Goal: Navigation & Orientation: Find specific page/section

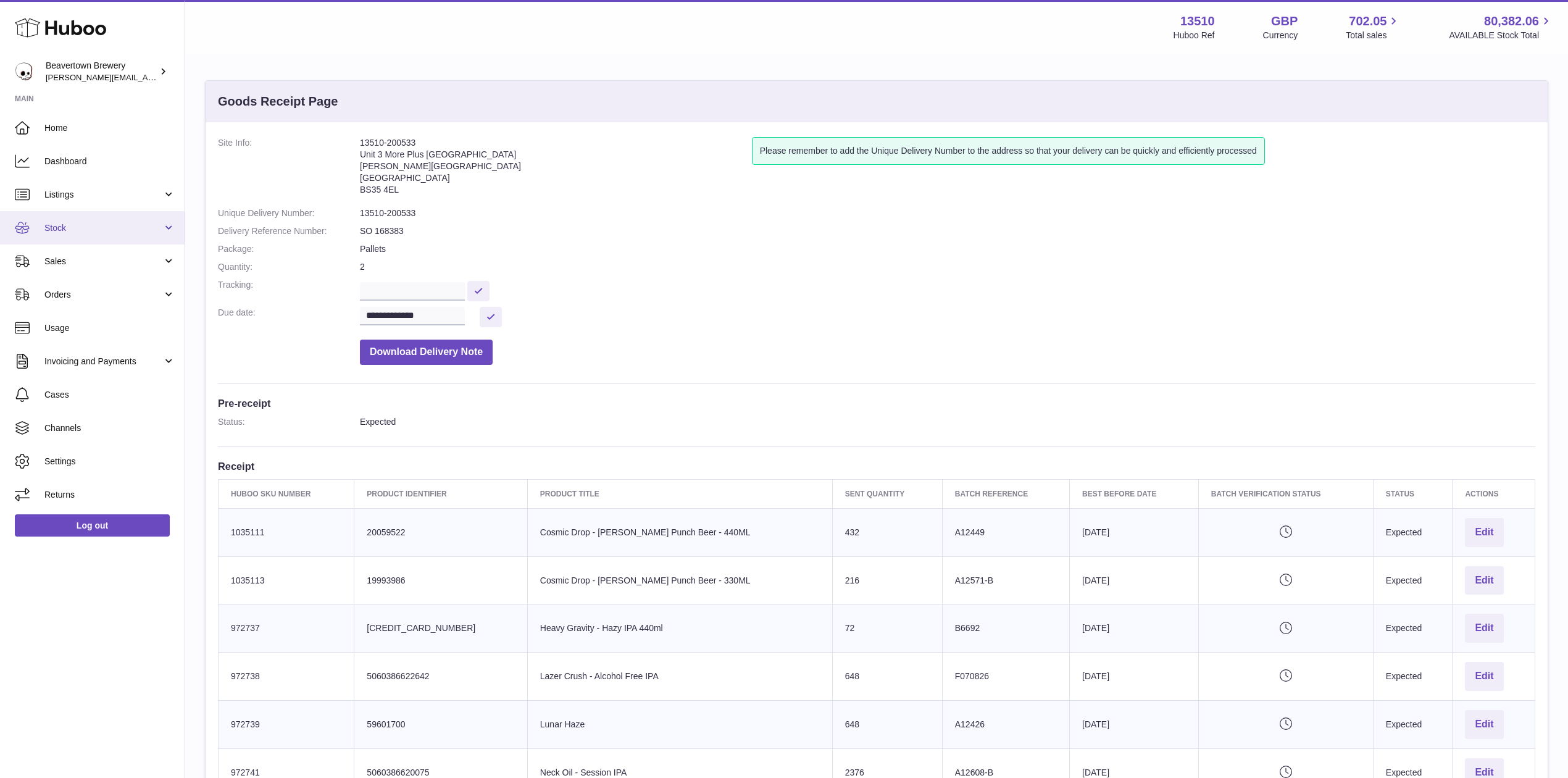
click at [80, 231] on span "Stock" at bounding box center [103, 228] width 118 height 11
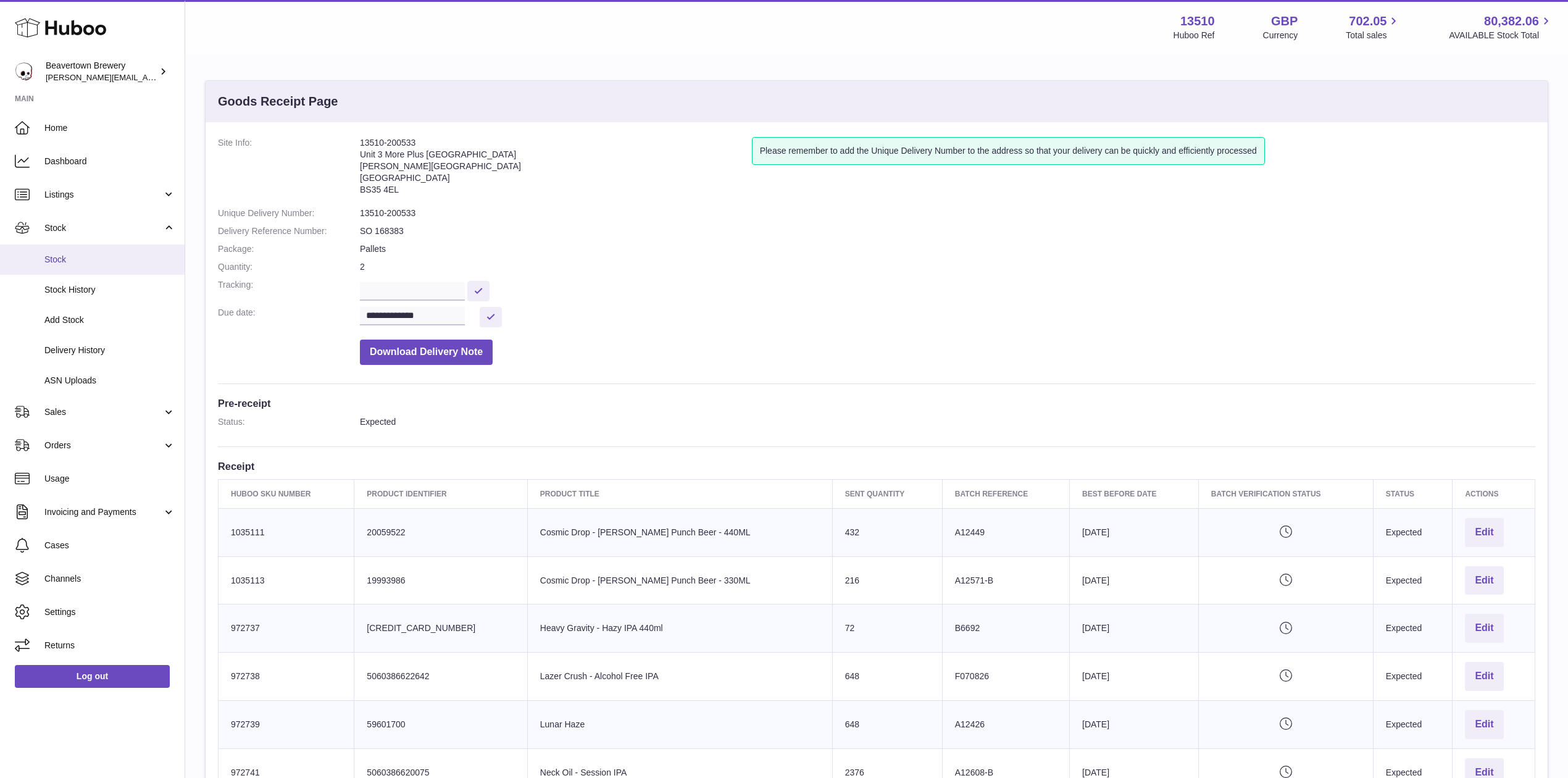
click at [65, 265] on span "Stock" at bounding box center [109, 259] width 130 height 11
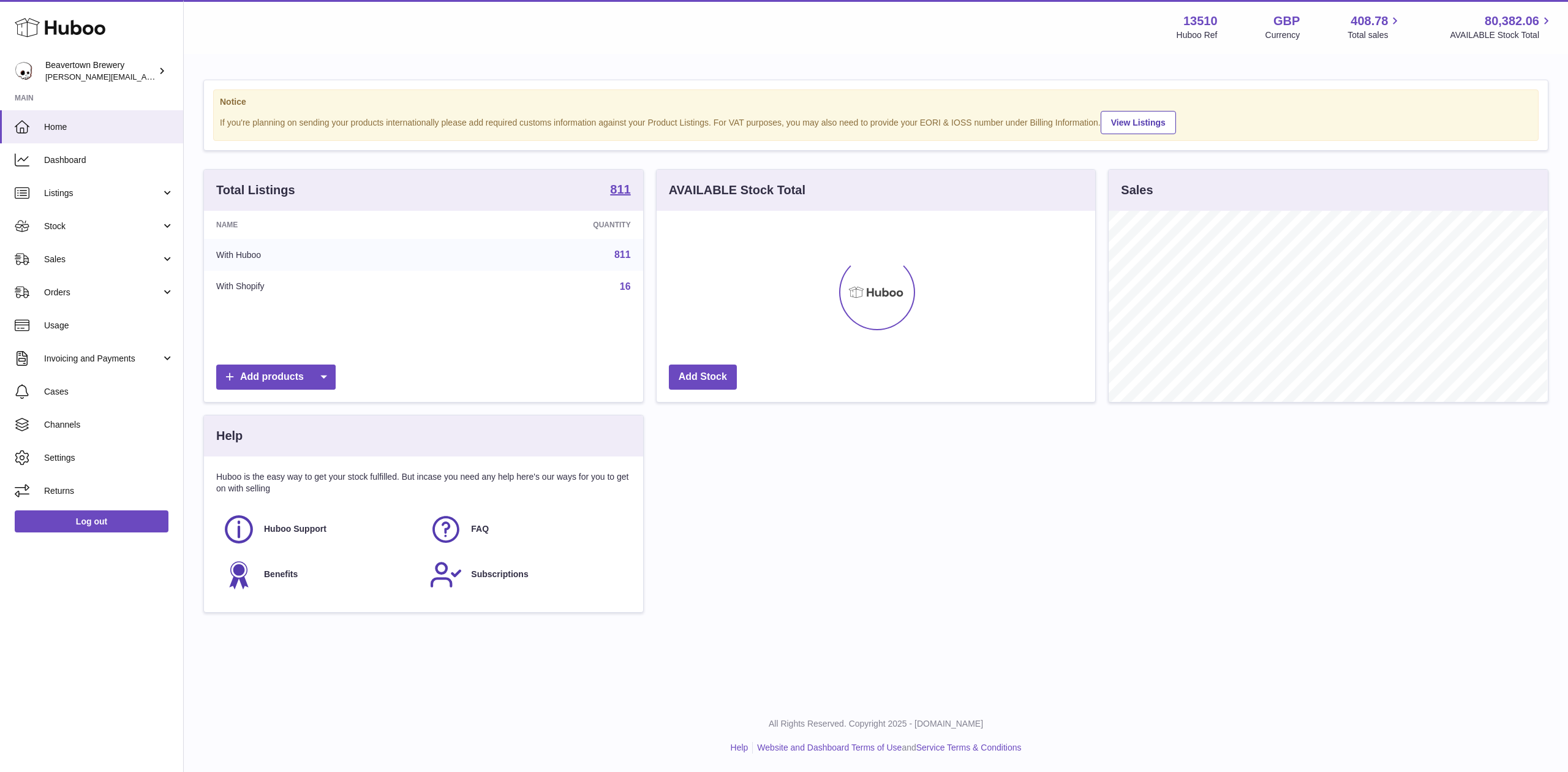
scroll to position [191, 439]
click at [57, 257] on span "Sales" at bounding box center [103, 259] width 117 height 11
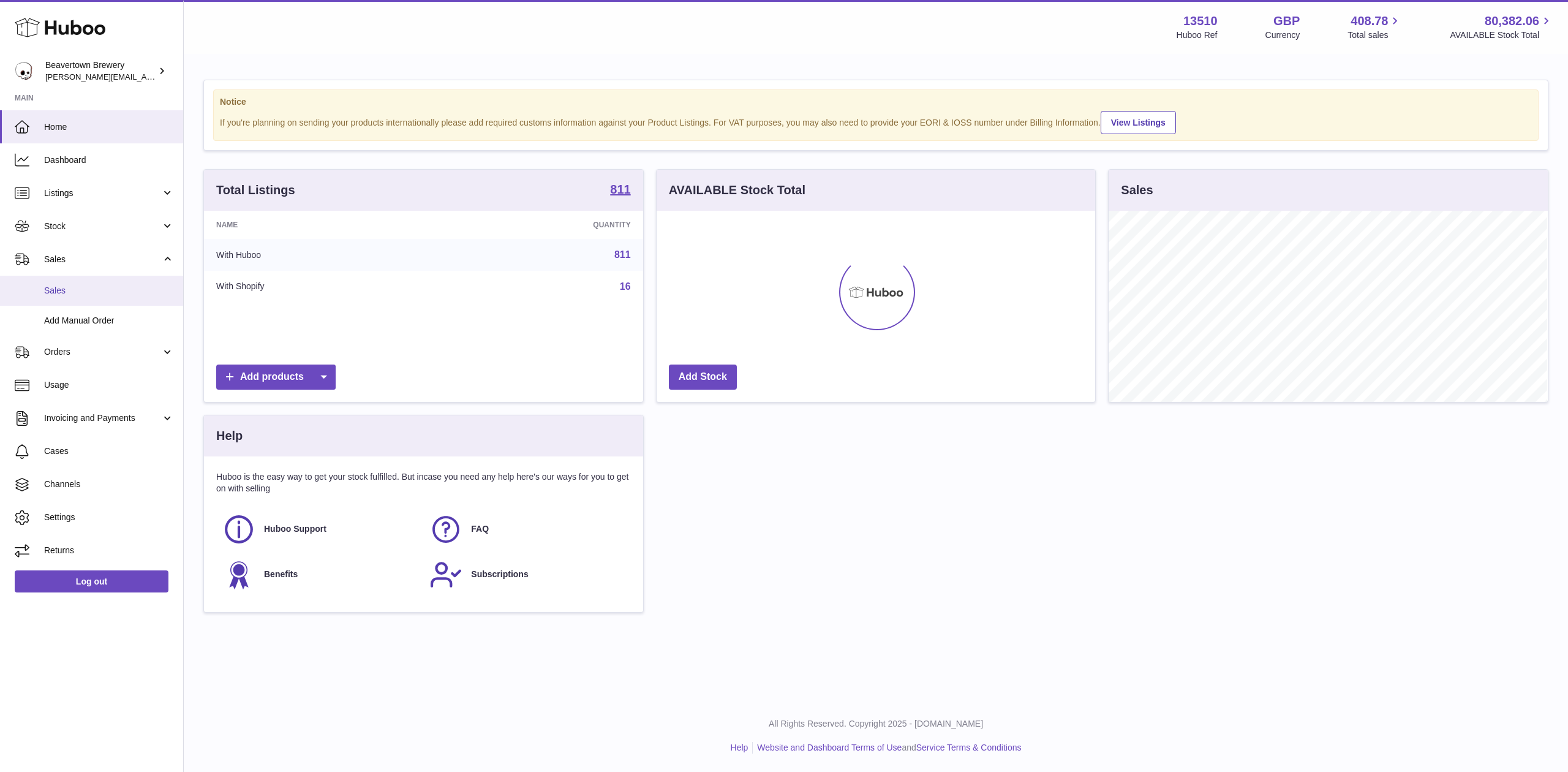
click at [66, 295] on span "Sales" at bounding box center [108, 291] width 129 height 11
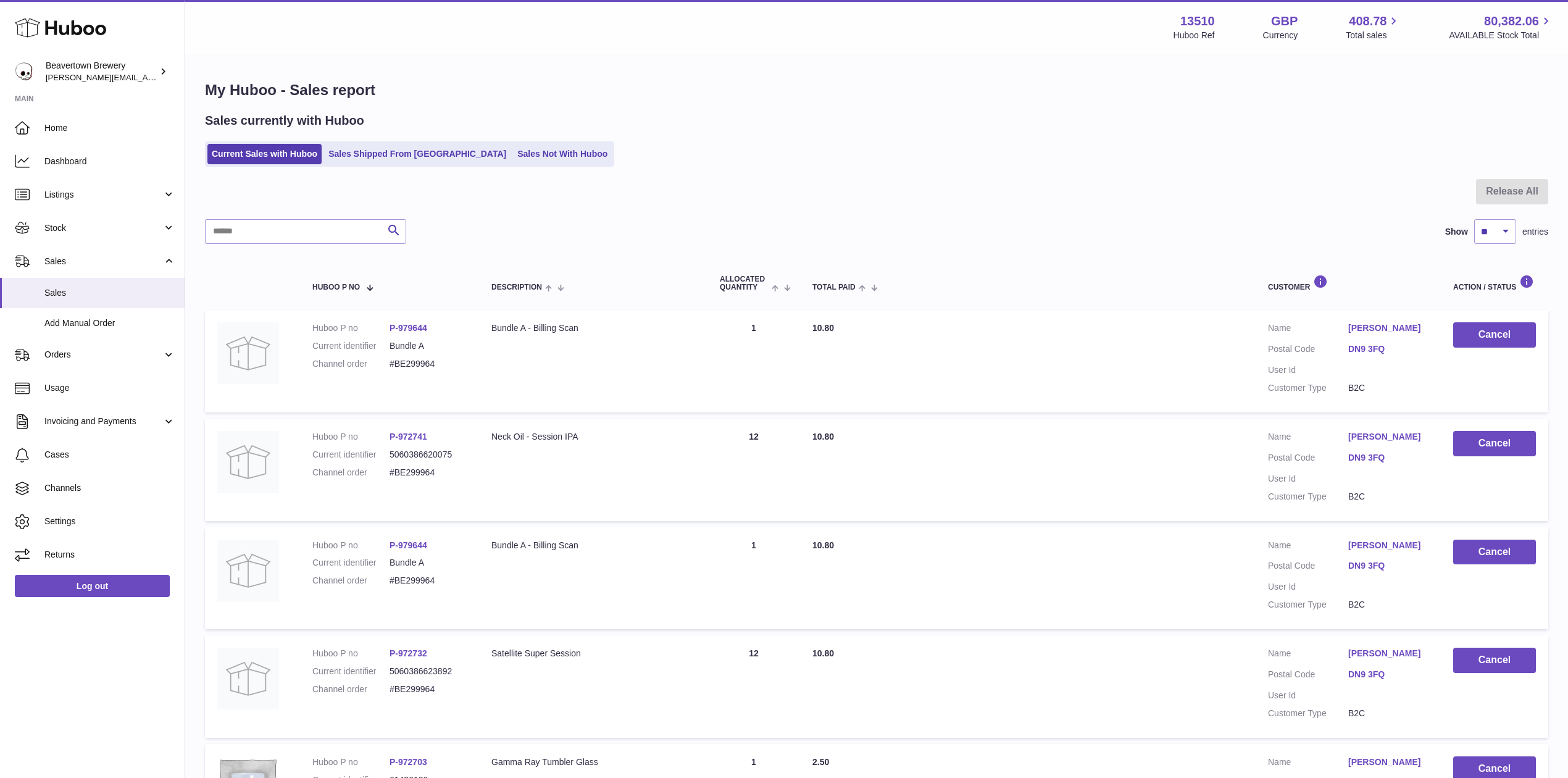
click at [459, 166] on ul "Current Sales with Huboo Sales Shipped From Huboo Sales Not With Huboo" at bounding box center [409, 153] width 409 height 25
click at [513, 151] on link "Sales Not With Huboo" at bounding box center [562, 153] width 98 height 21
